Goal: Navigation & Orientation: Find specific page/section

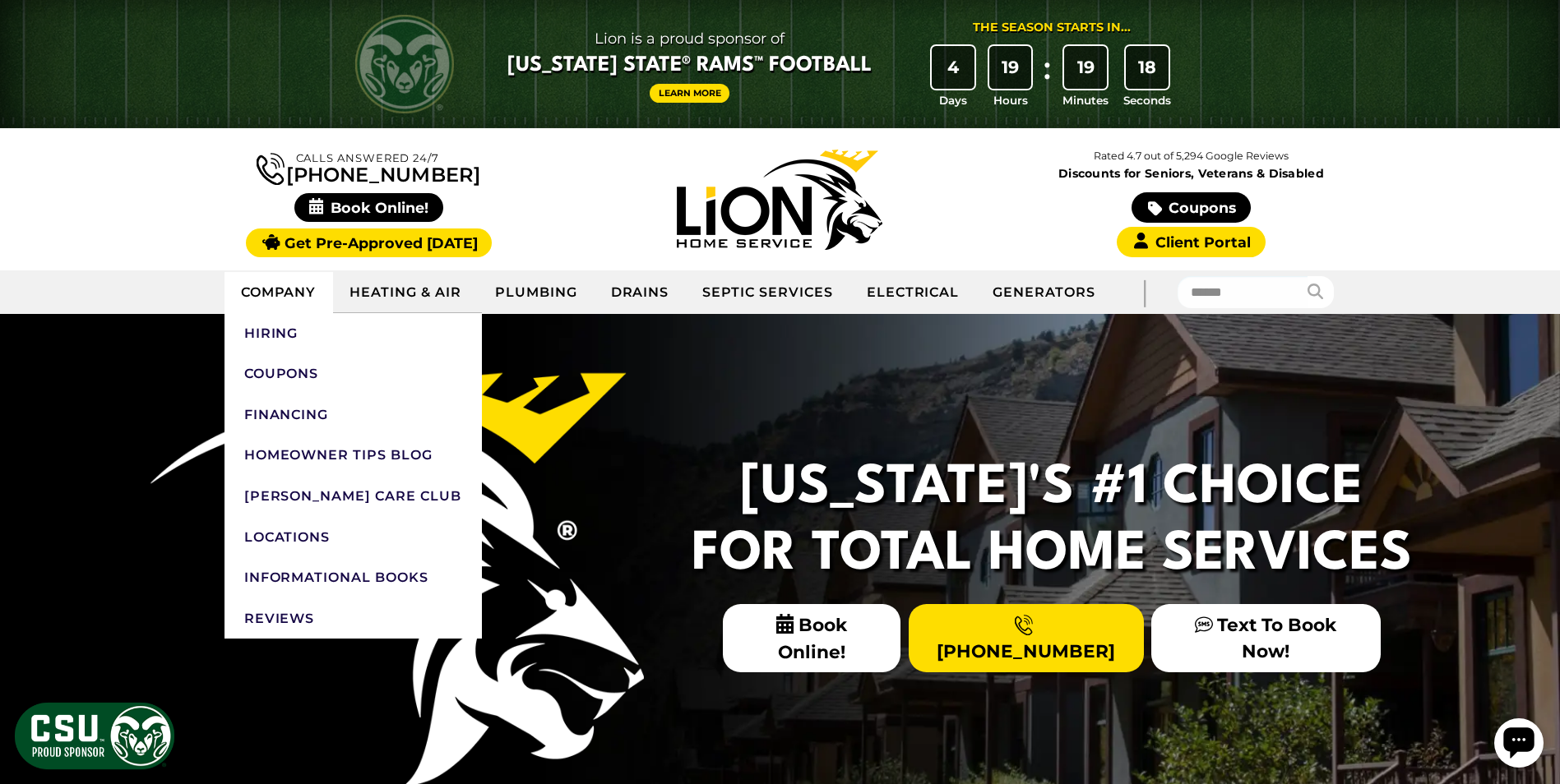
click at [298, 291] on link "Company" at bounding box center [279, 292] width 109 height 42
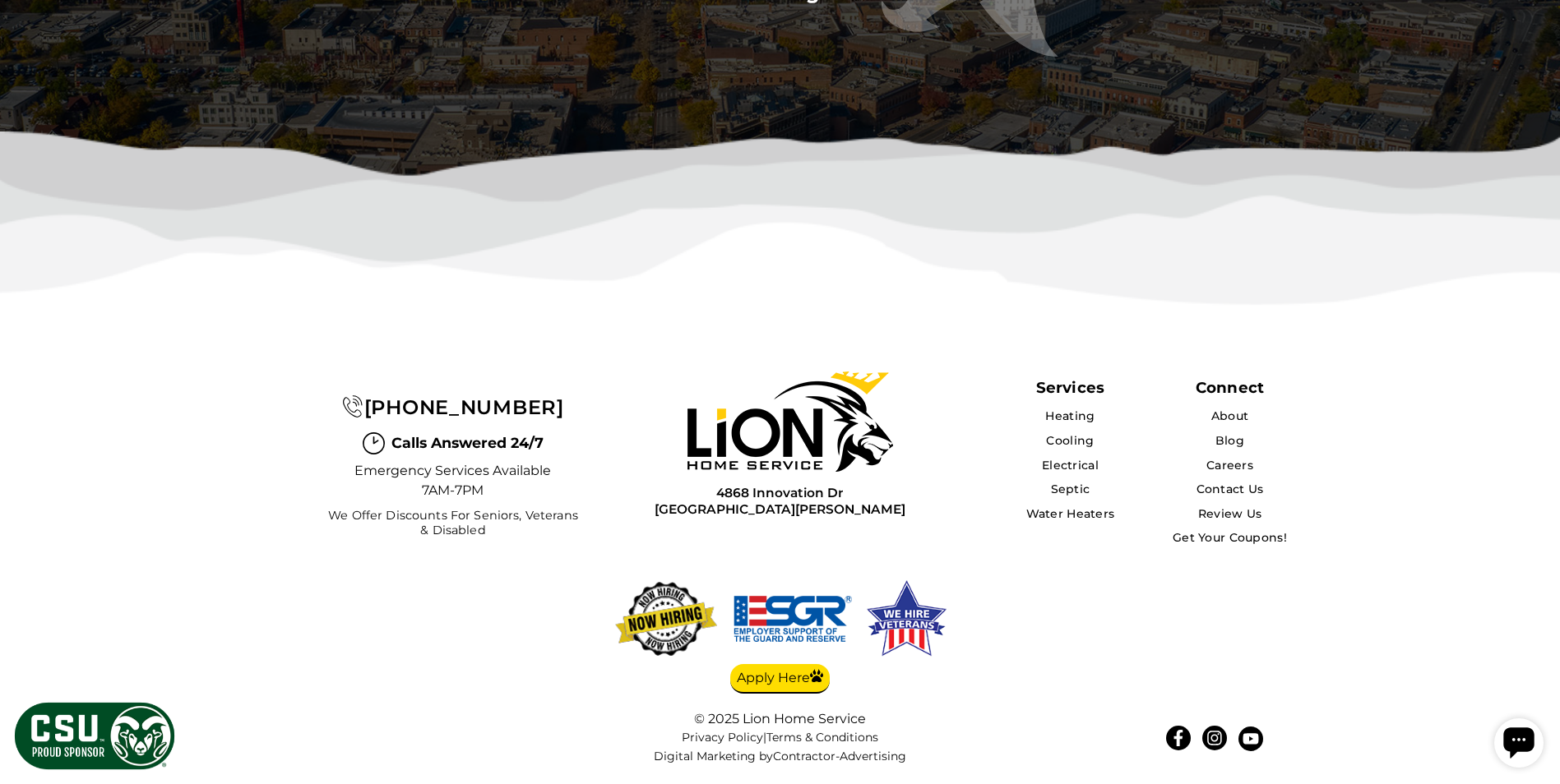
scroll to position [4387, 0]
click at [1226, 424] on link "About" at bounding box center [1230, 416] width 39 height 15
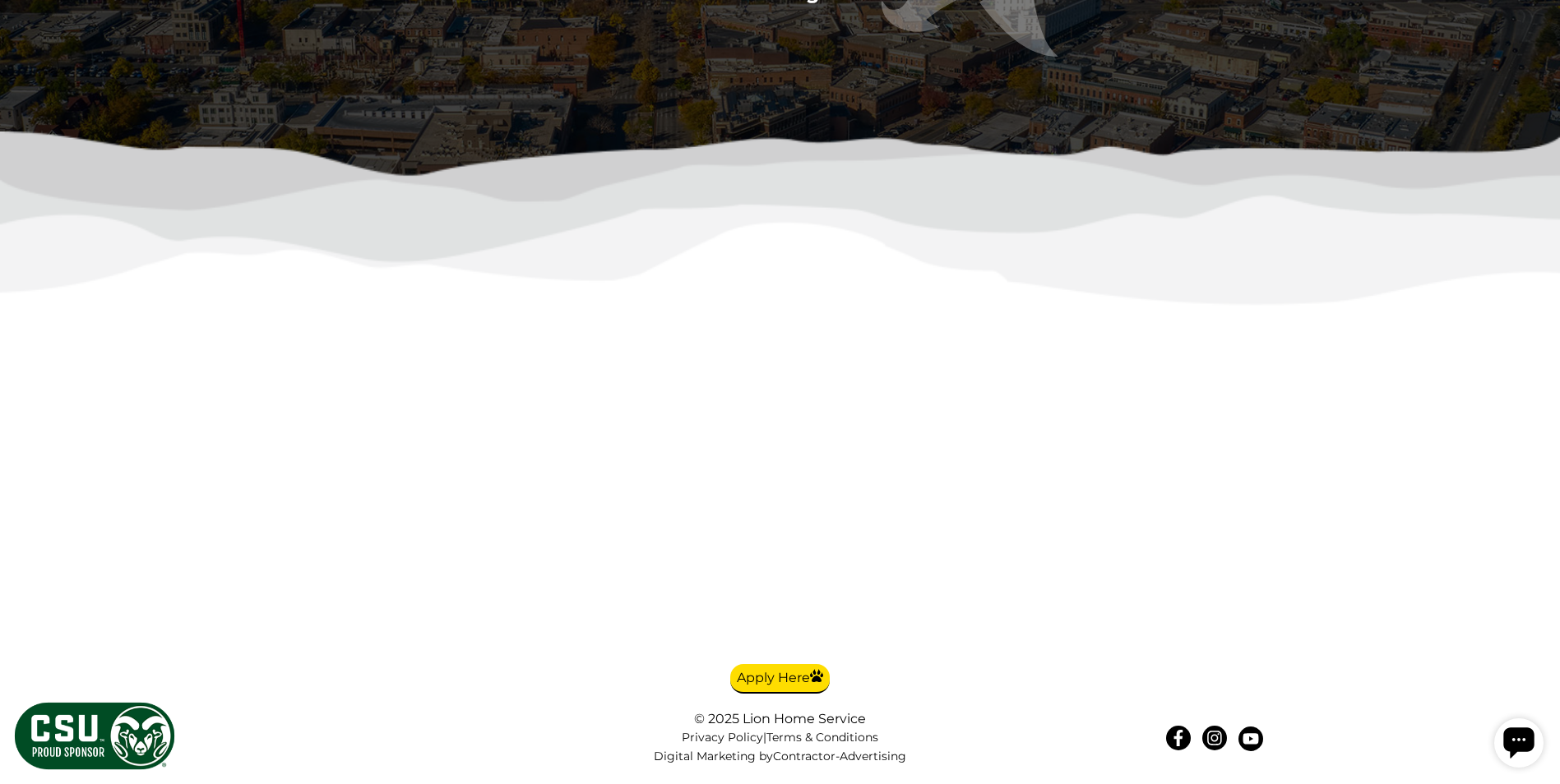
scroll to position [3775, 0]
